Goal: Task Accomplishment & Management: Manage account settings

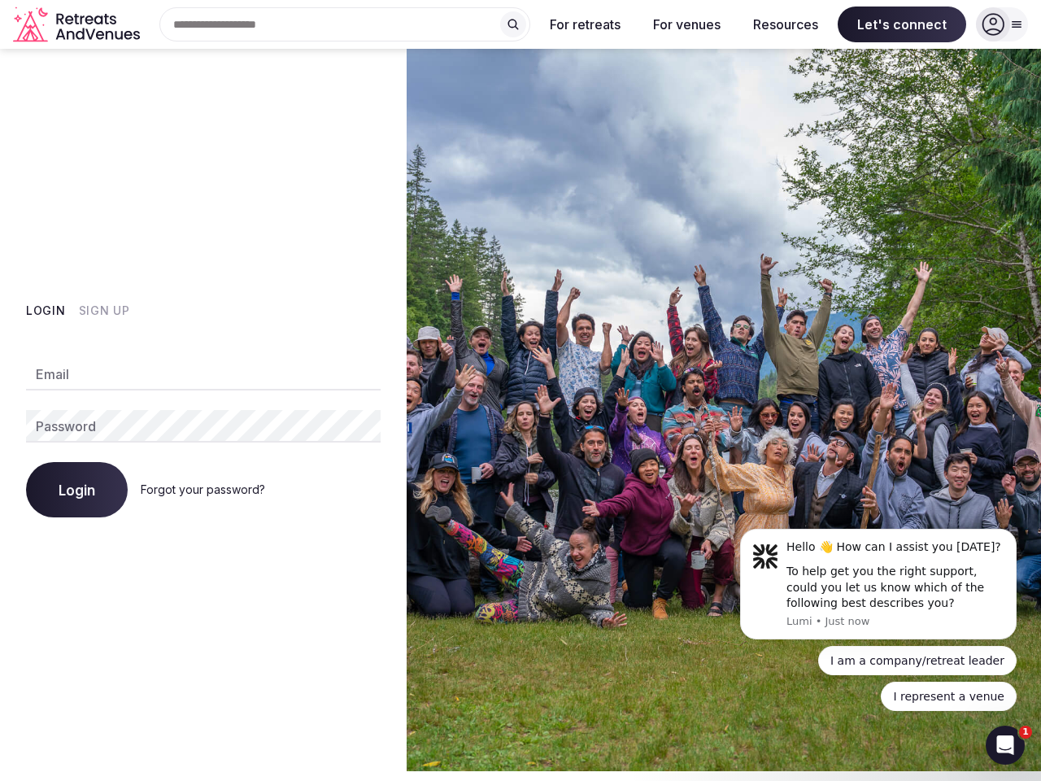
click at [521, 386] on img at bounding box center [724, 410] width 634 height 722
click at [345, 24] on div "Search Popular Destinations [GEOGRAPHIC_DATA], [GEOGRAPHIC_DATA] [GEOGRAPHIC_DA…" at bounding box center [338, 24] width 384 height 34
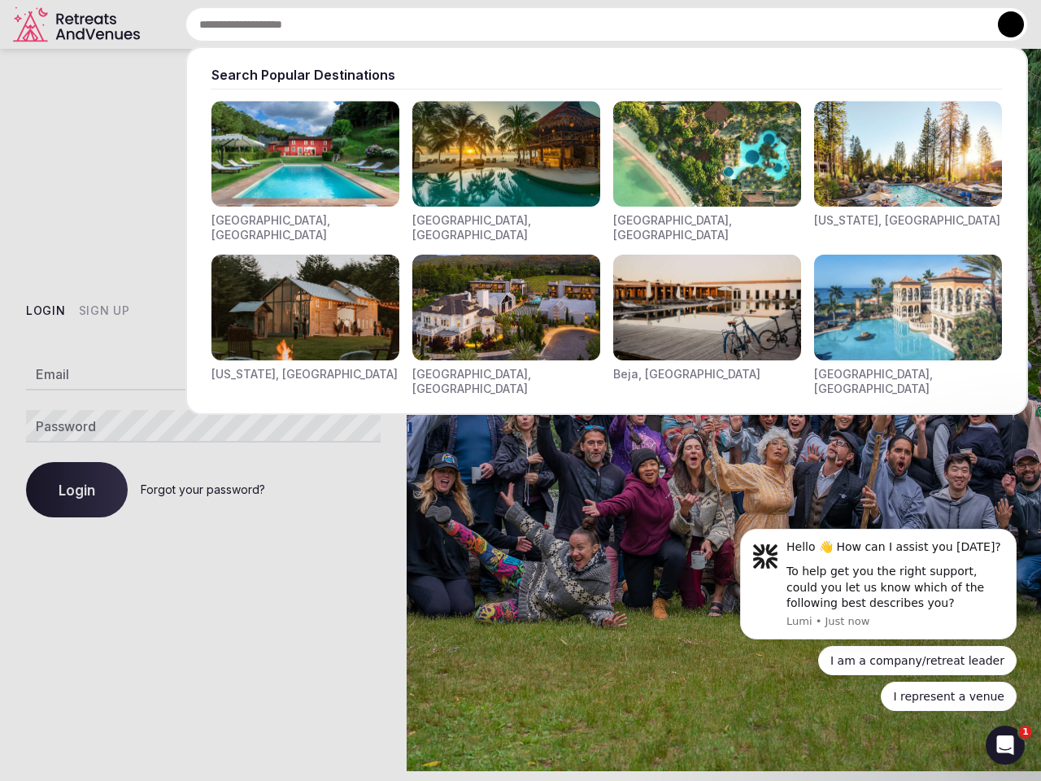
click at [513, 24] on input "text" at bounding box center [606, 24] width 843 height 34
click at [586, 24] on input "text" at bounding box center [606, 24] width 843 height 34
click at [686, 24] on input "text" at bounding box center [606, 24] width 843 height 34
click at [786, 24] on input "text" at bounding box center [606, 24] width 843 height 34
click at [902, 24] on input "text" at bounding box center [606, 24] width 843 height 34
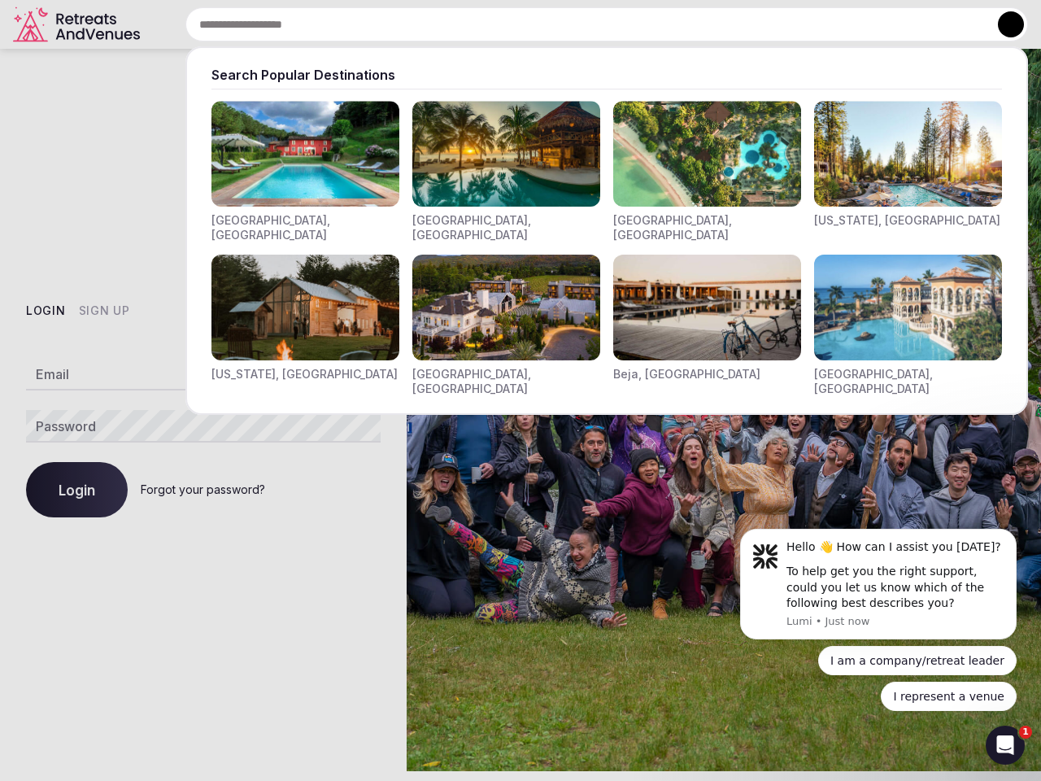
click at [1002, 24] on button at bounding box center [1011, 24] width 26 height 26
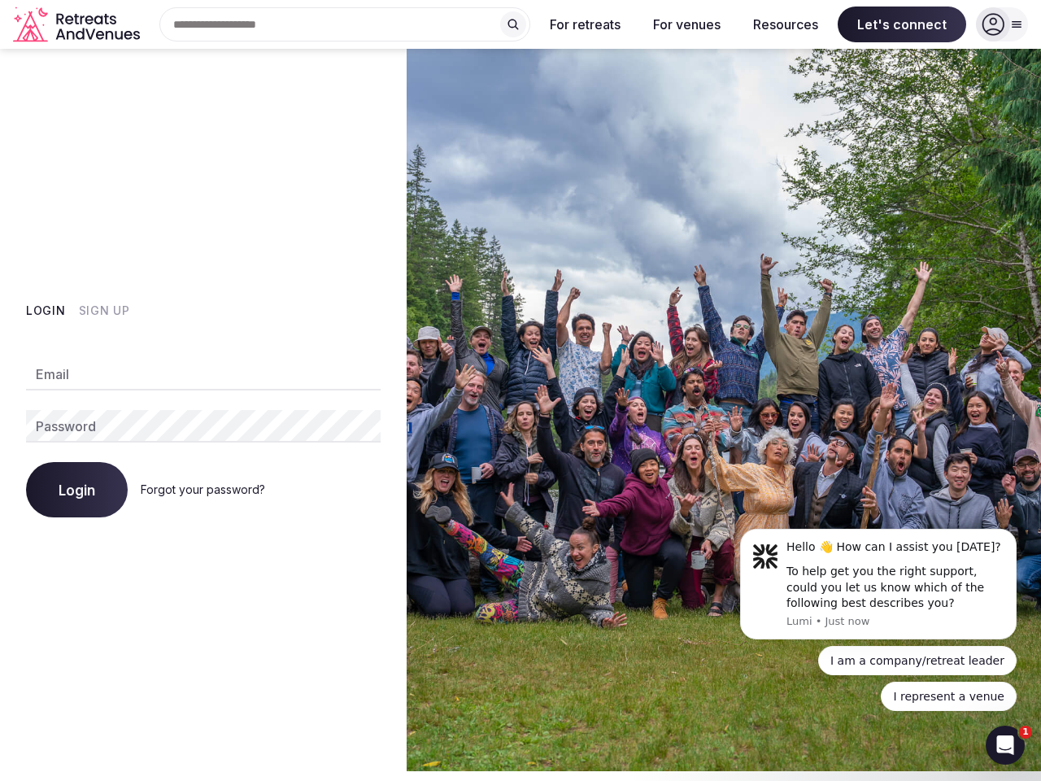
click at [46, 311] on button "Login" at bounding box center [46, 311] width 40 height 16
click at [103, 311] on button "Sign Up" at bounding box center [104, 311] width 51 height 16
